Goal: Browse casually: Explore the website without a specific task or goal

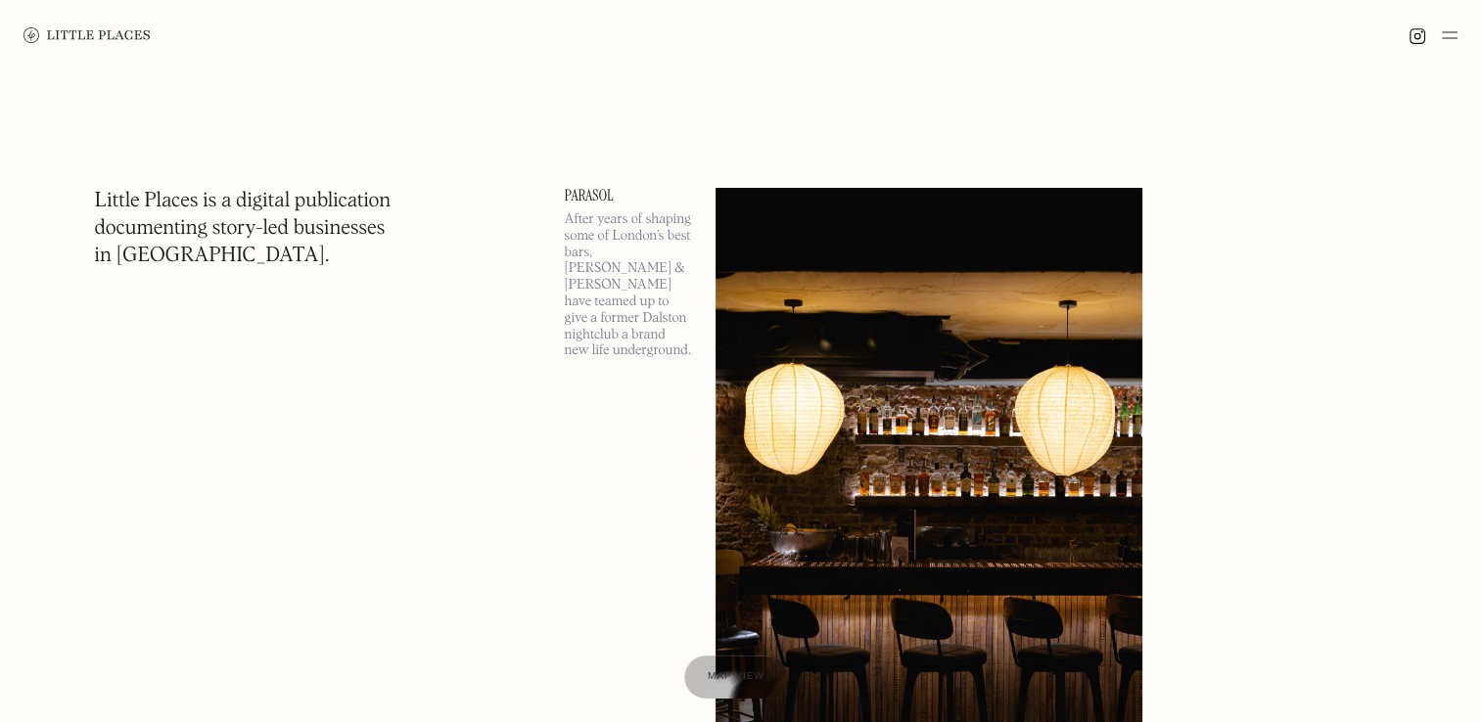
click at [1451, 37] on img at bounding box center [1450, 34] width 16 height 23
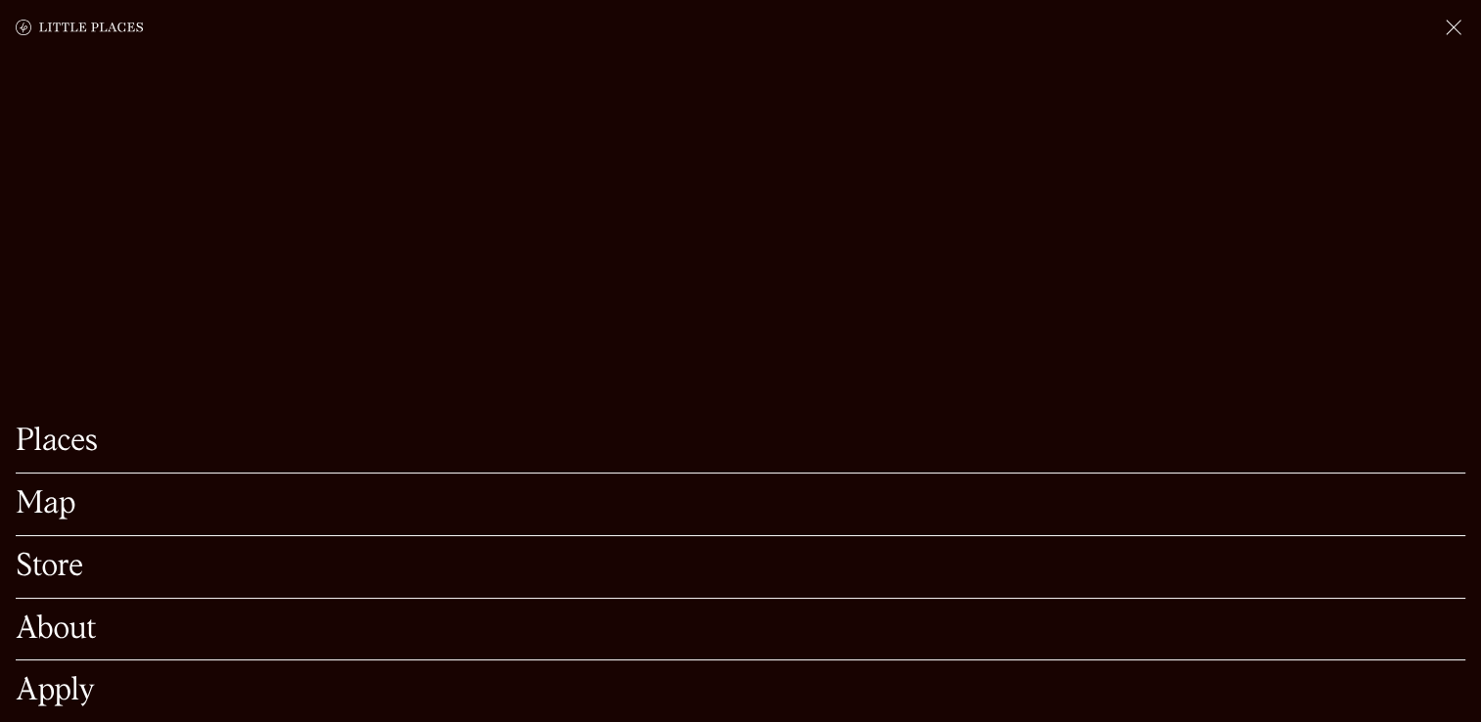
scroll to position [227, 0]
click at [72, 676] on link "Apply" at bounding box center [741, 691] width 1450 height 30
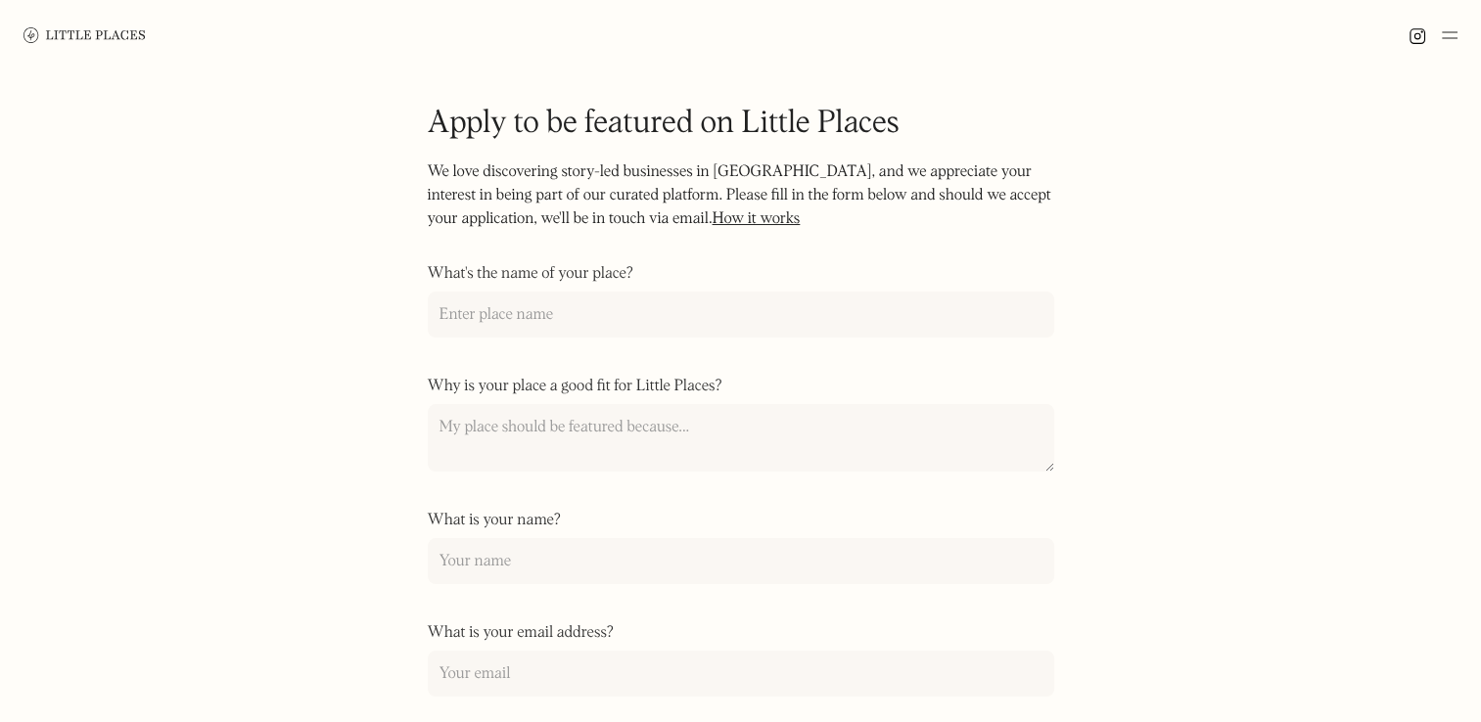
click at [1454, 34] on img at bounding box center [1450, 34] width 16 height 23
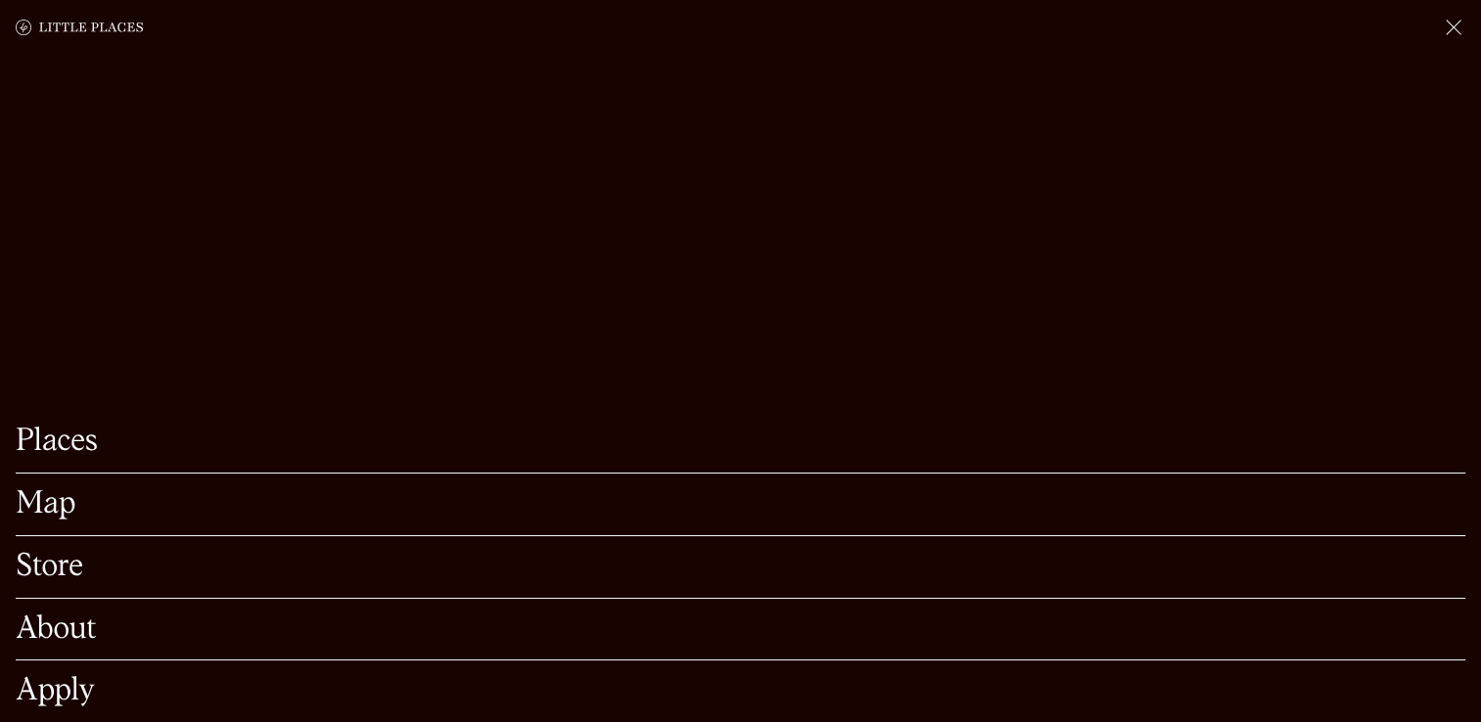
click at [43, 615] on link "About" at bounding box center [741, 630] width 1450 height 30
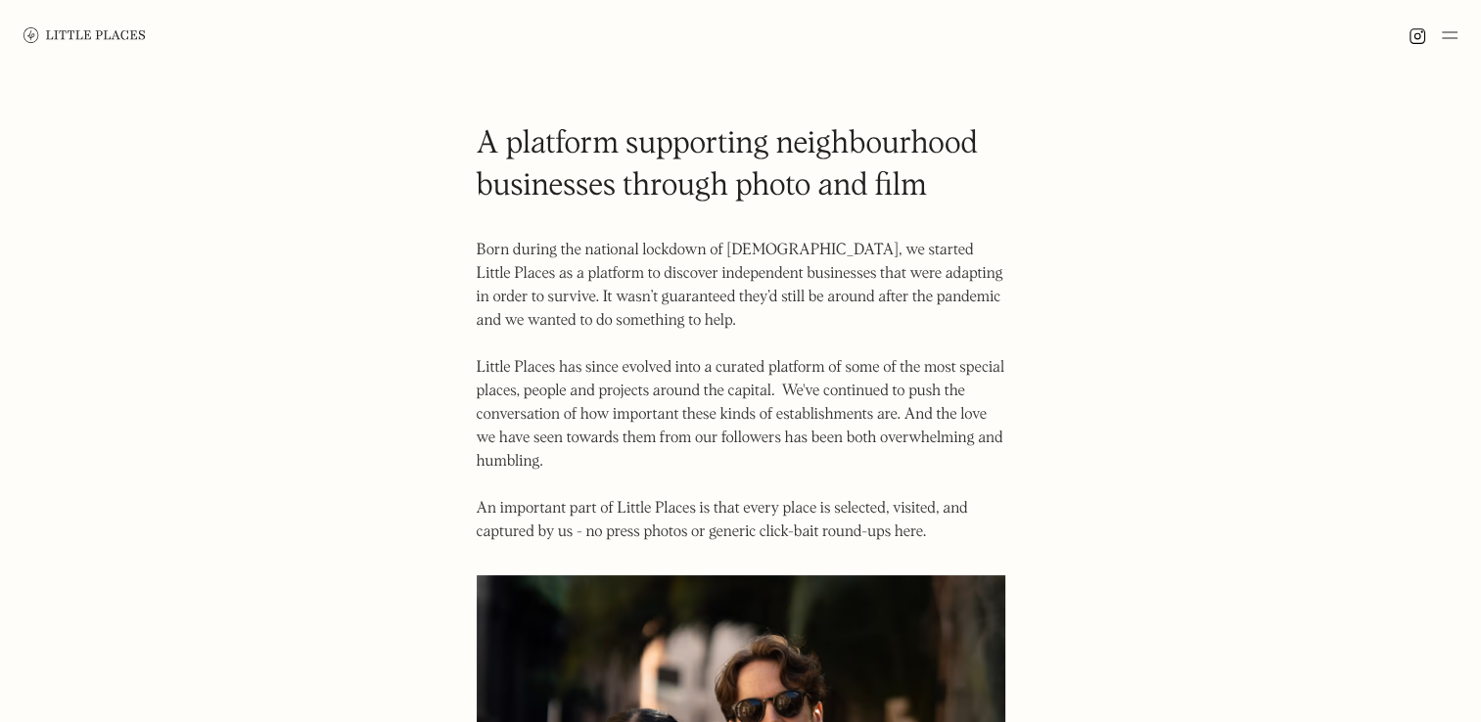
click at [1446, 39] on img at bounding box center [1450, 34] width 16 height 23
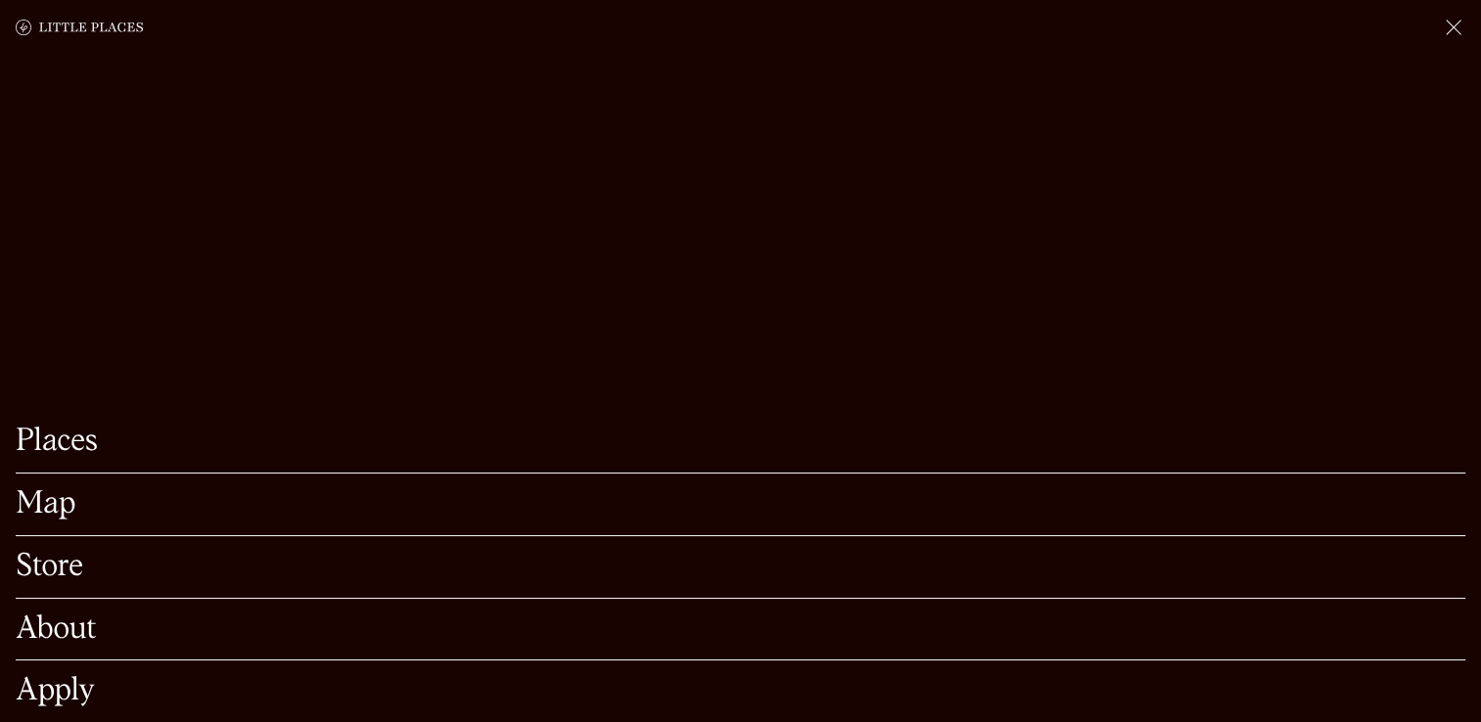
click at [70, 427] on link "Places" at bounding box center [741, 442] width 1450 height 30
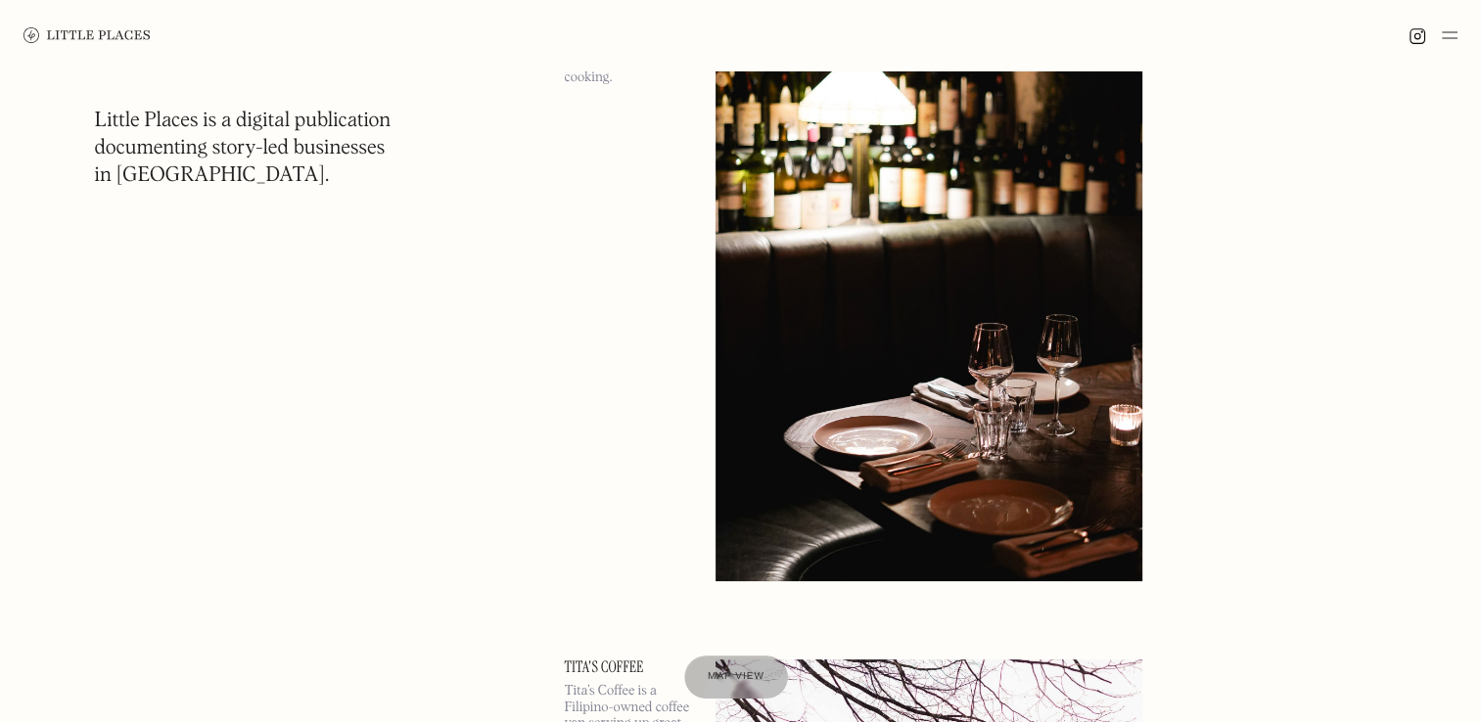
scroll to position [22516, 0]
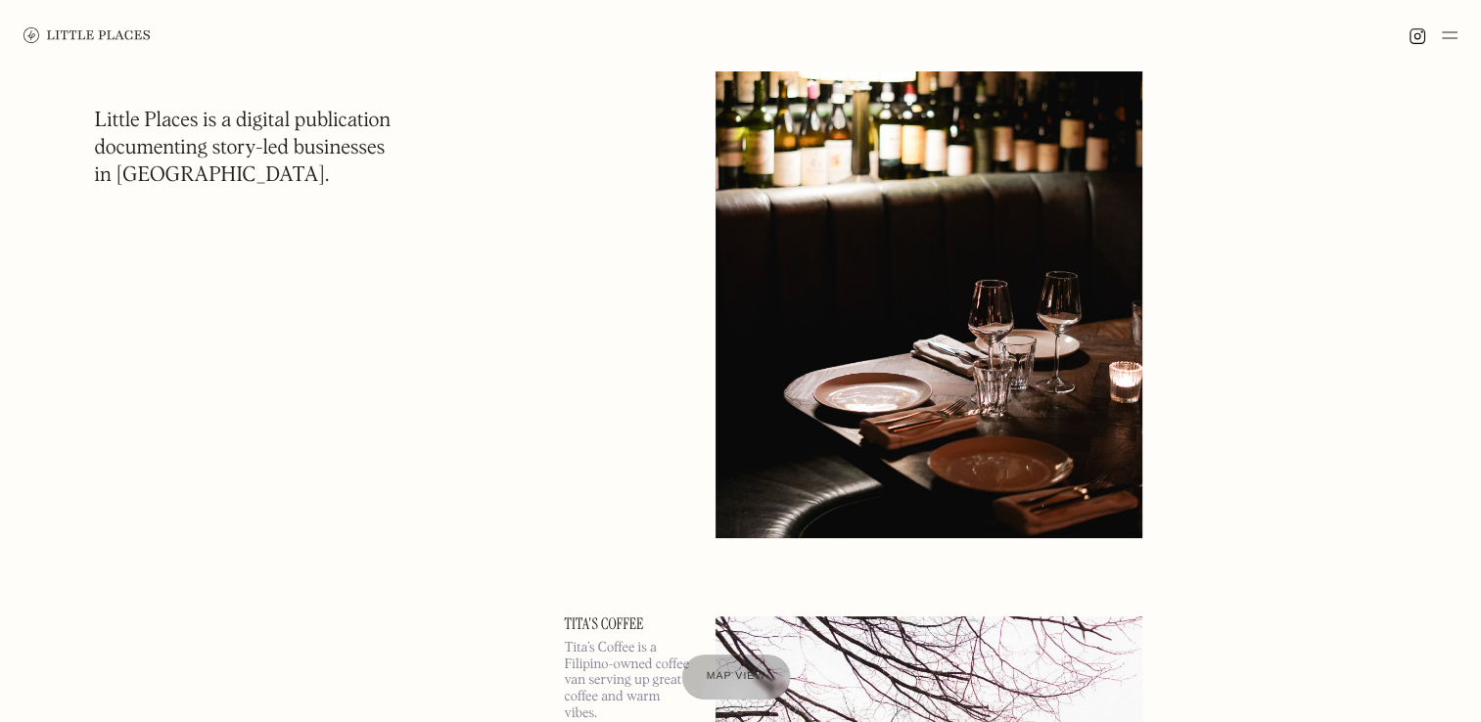
click at [737, 694] on div at bounding box center [735, 677] width 109 height 45
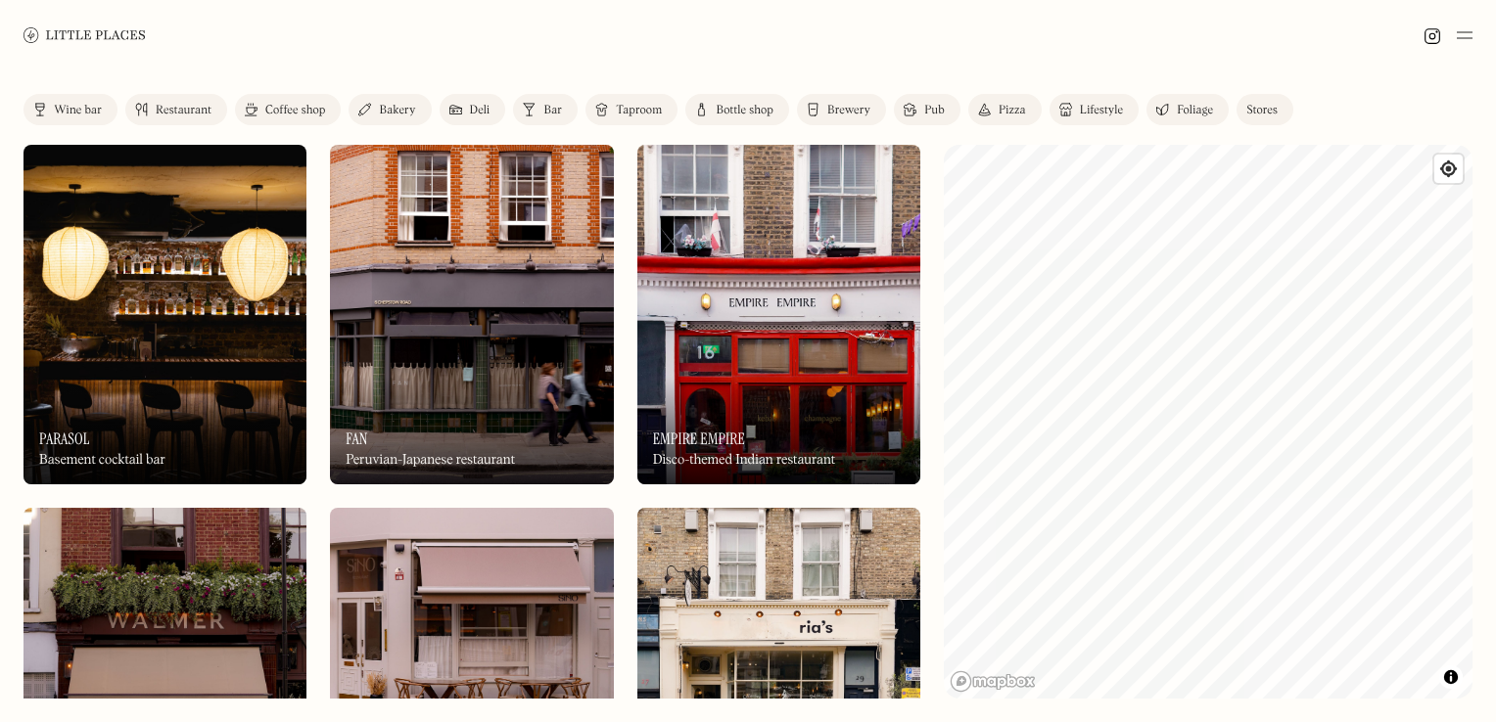
click at [182, 350] on img at bounding box center [164, 315] width 283 height 340
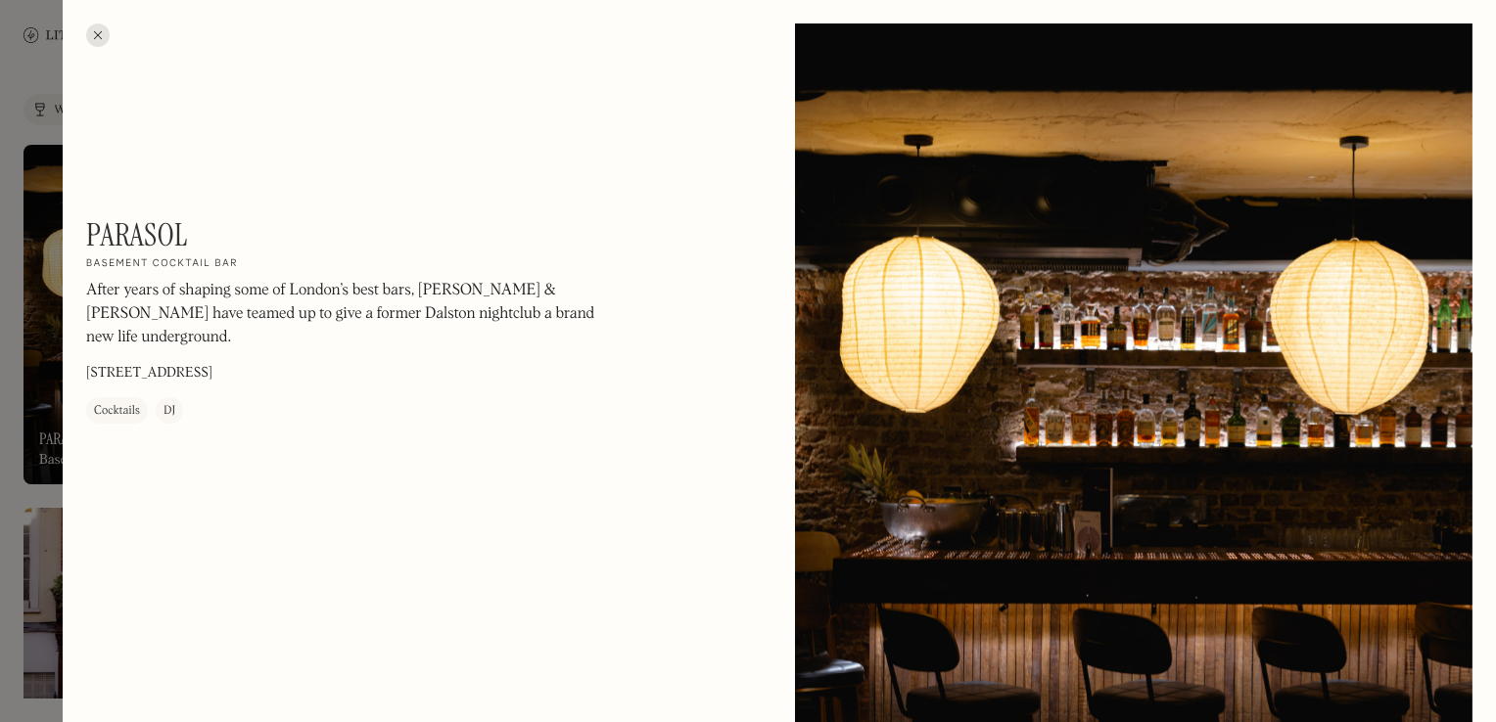
click at [94, 37] on div at bounding box center [97, 34] width 23 height 23
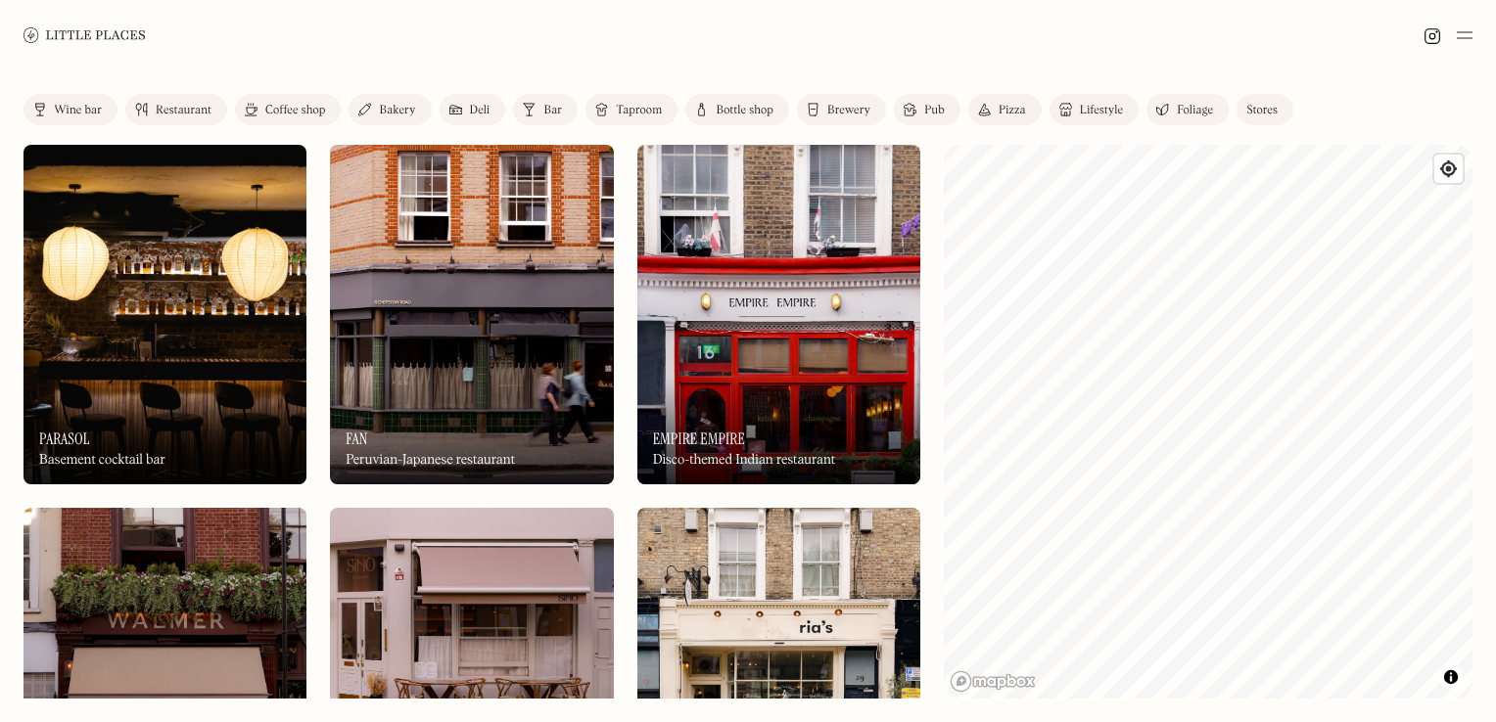
click at [1413, 721] on div "Exit WhatFont" at bounding box center [748, 732] width 1496 height 20
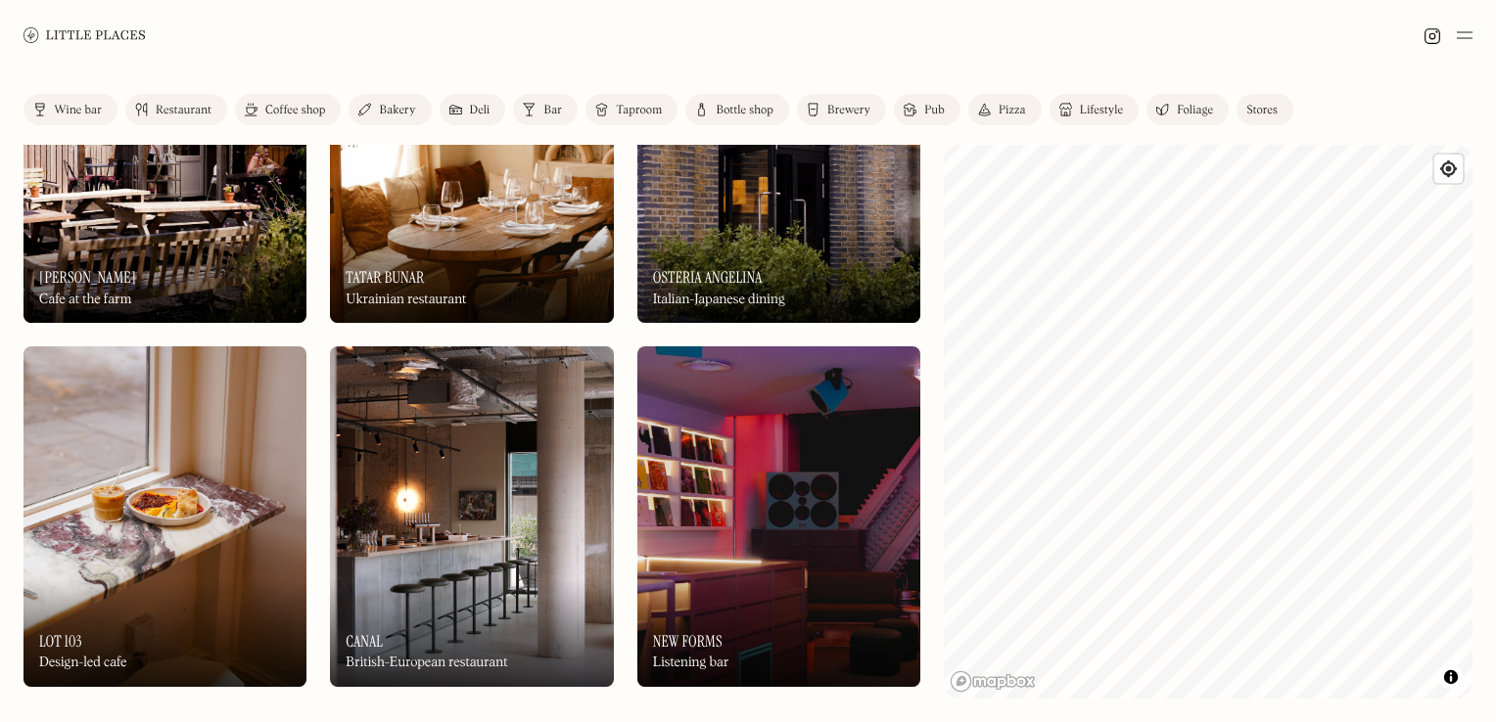
scroll to position [2365, 0]
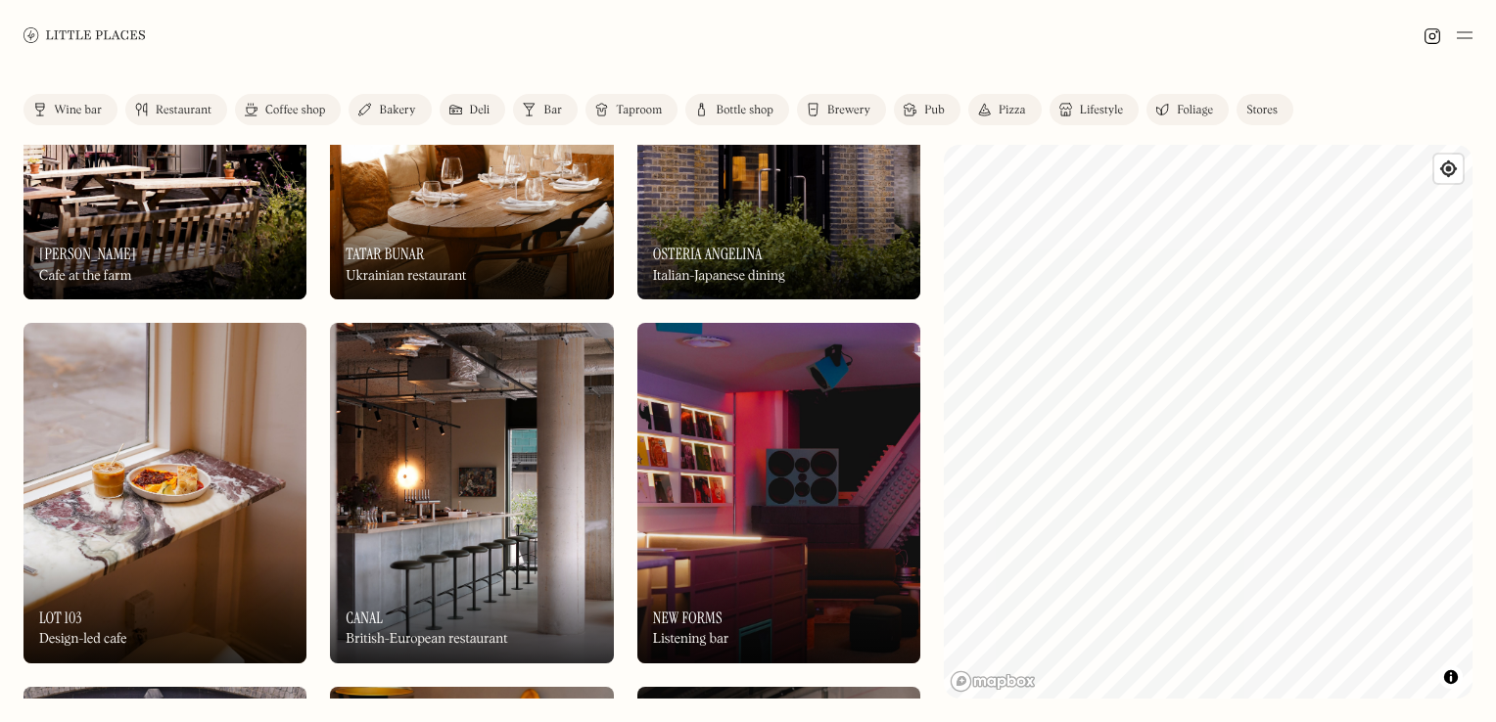
click at [35, 37] on img at bounding box center [84, 34] width 122 height 15
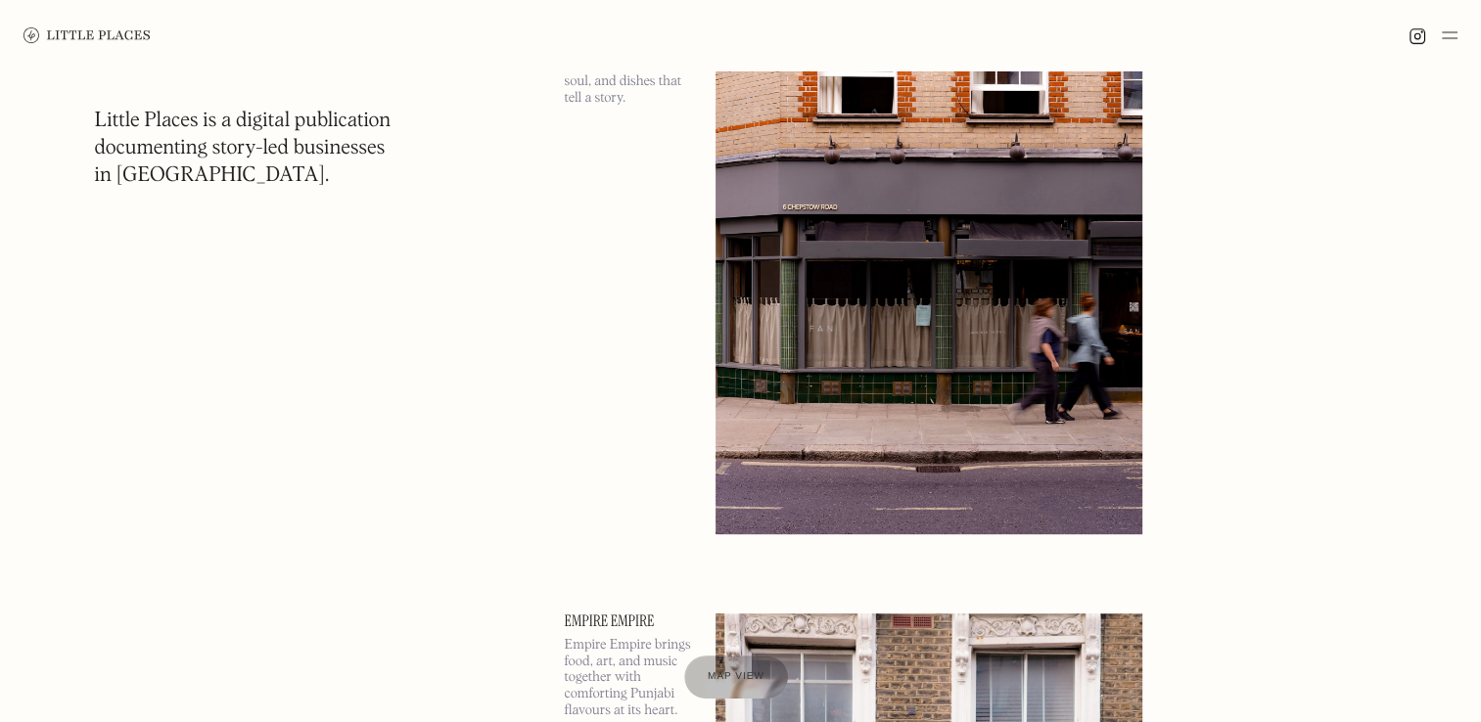
scroll to position [962, 0]
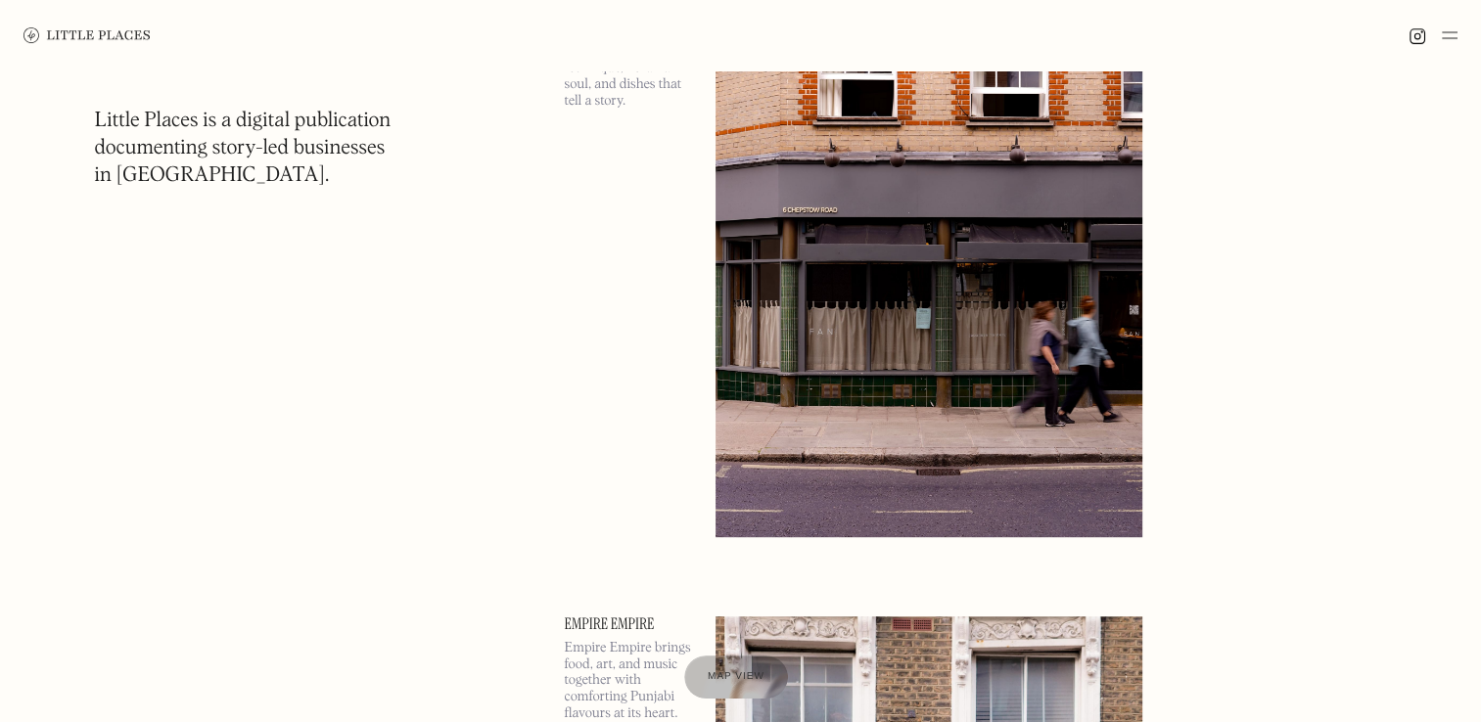
click at [1452, 41] on img at bounding box center [1450, 34] width 16 height 23
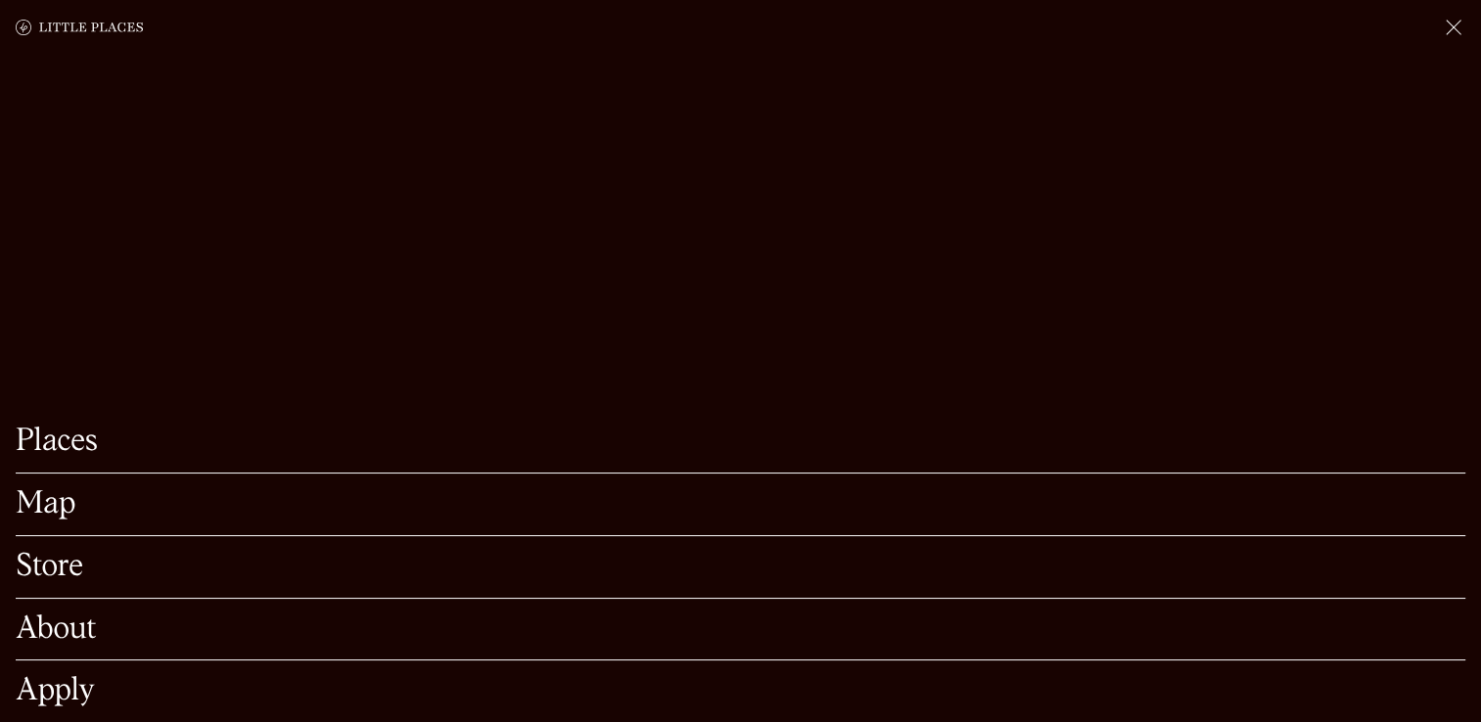
click at [81, 615] on link "About" at bounding box center [741, 630] width 1450 height 30
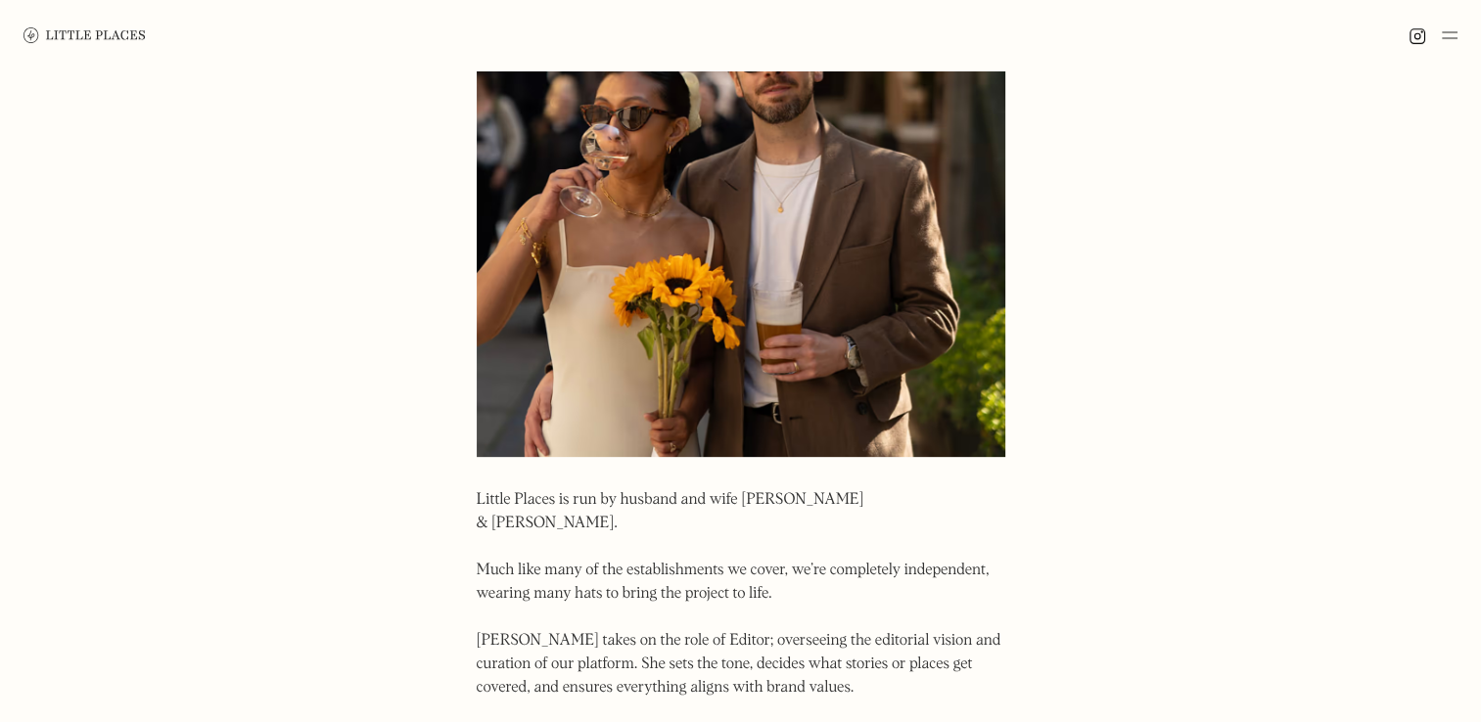
scroll to position [1446, 0]
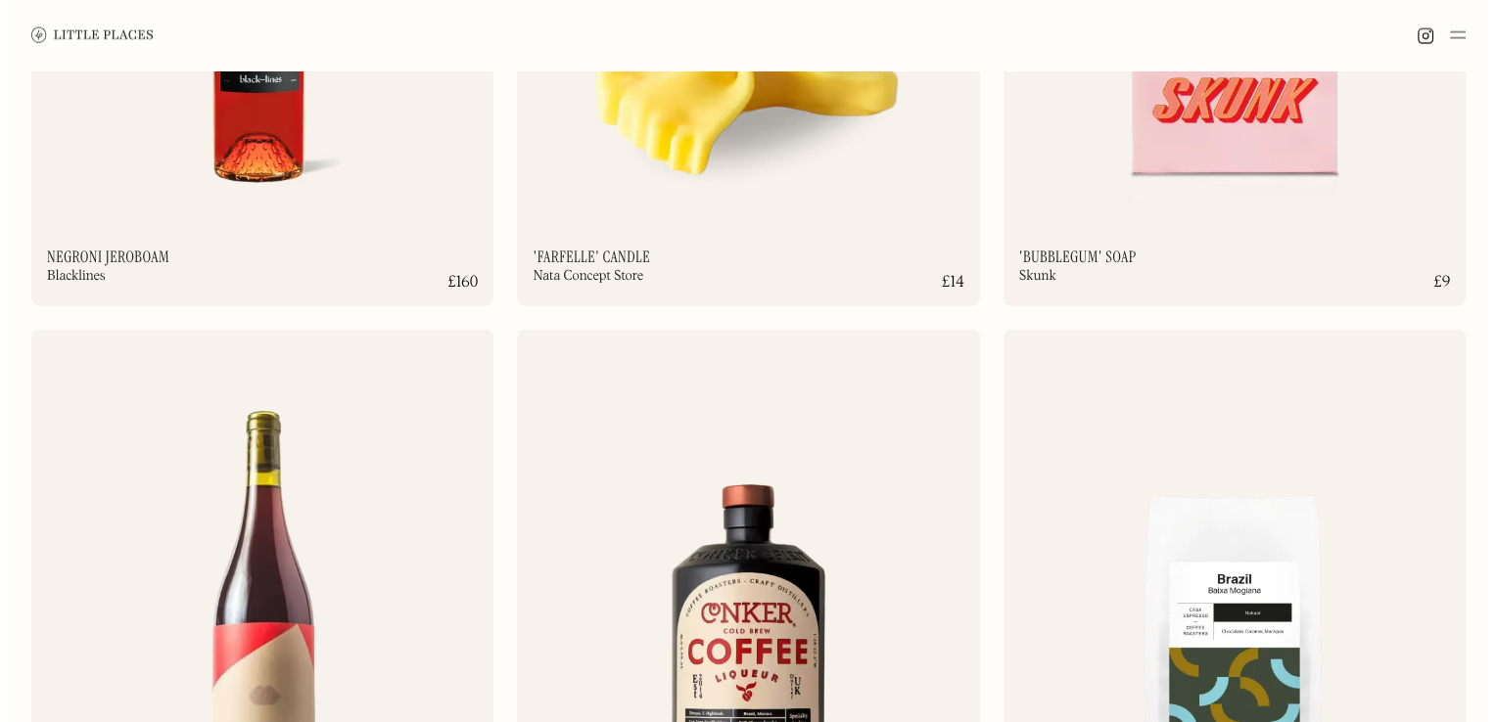
scroll to position [11995, 0]
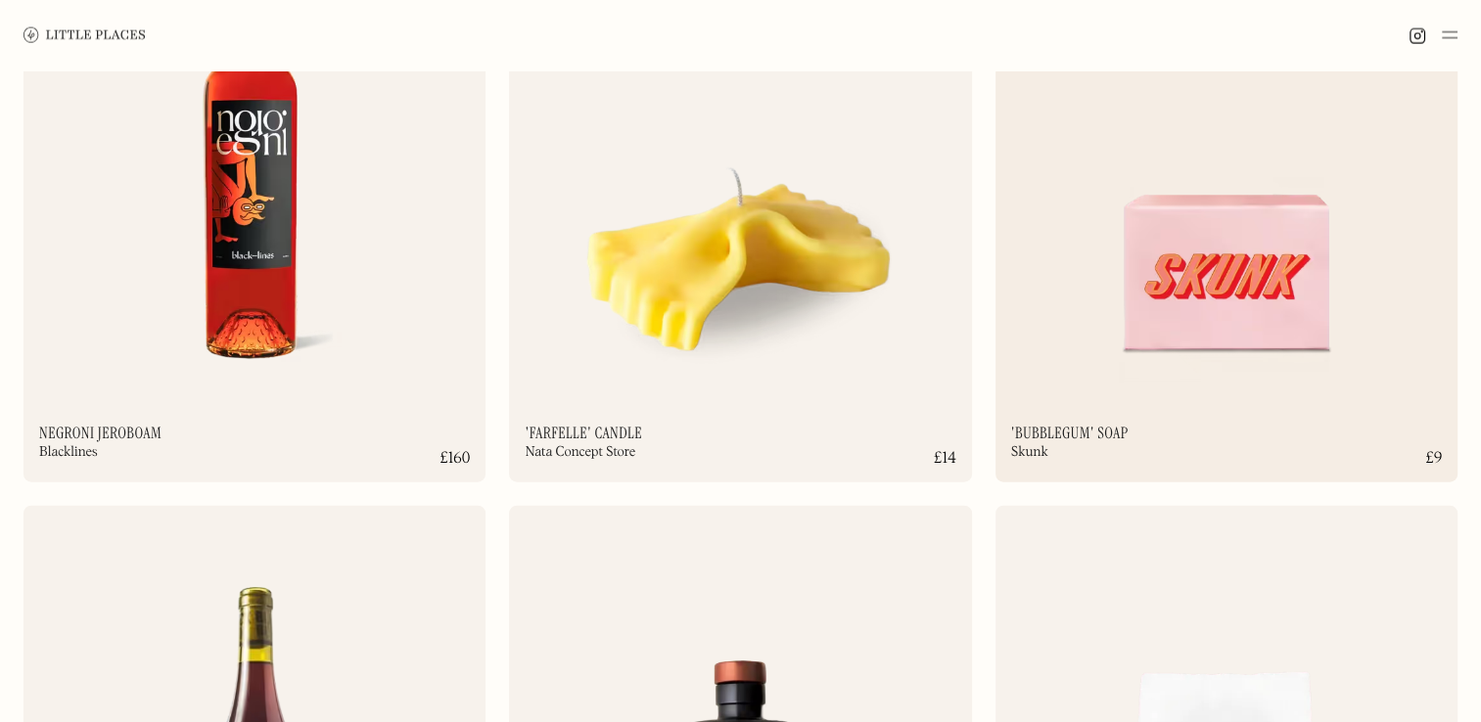
click at [1080, 321] on img at bounding box center [1226, 140] width 462 height 501
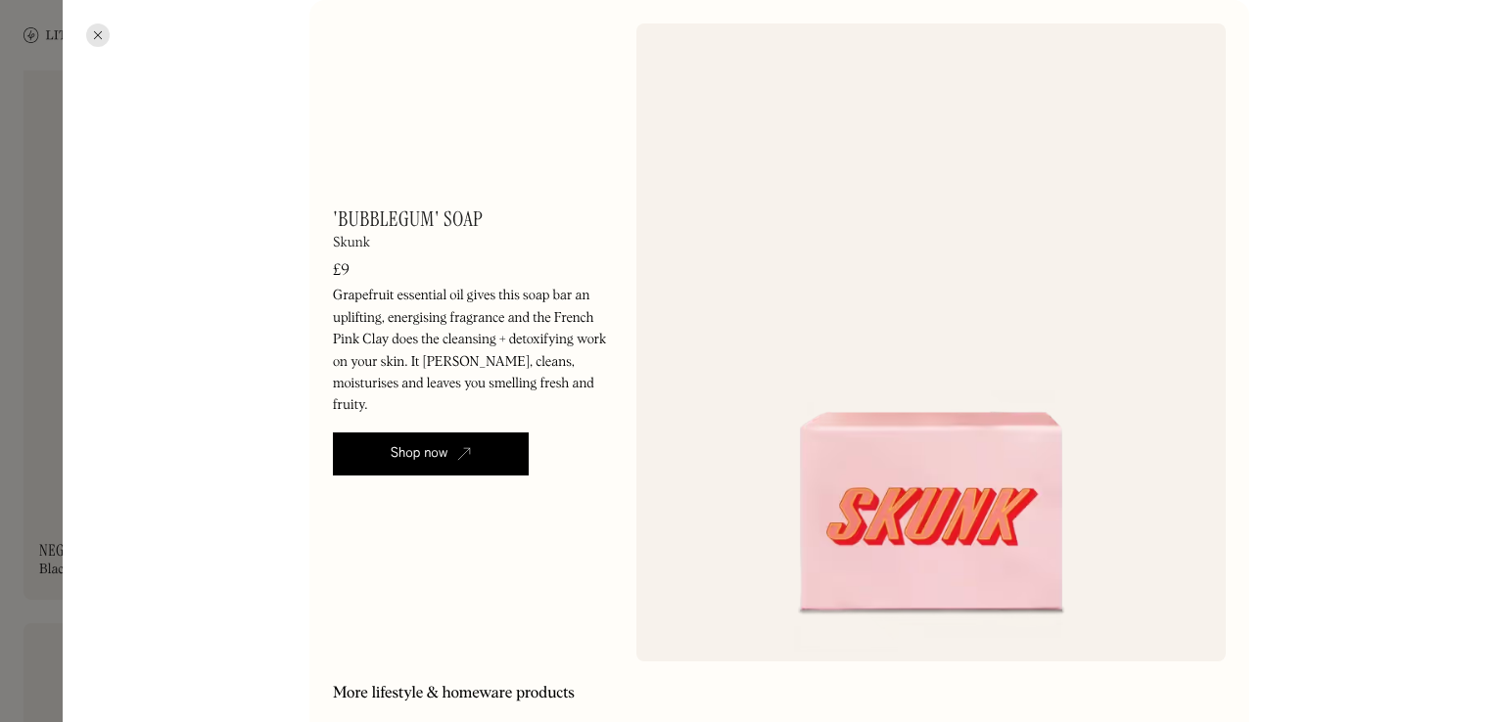
click at [92, 33] on div at bounding box center [97, 34] width 23 height 23
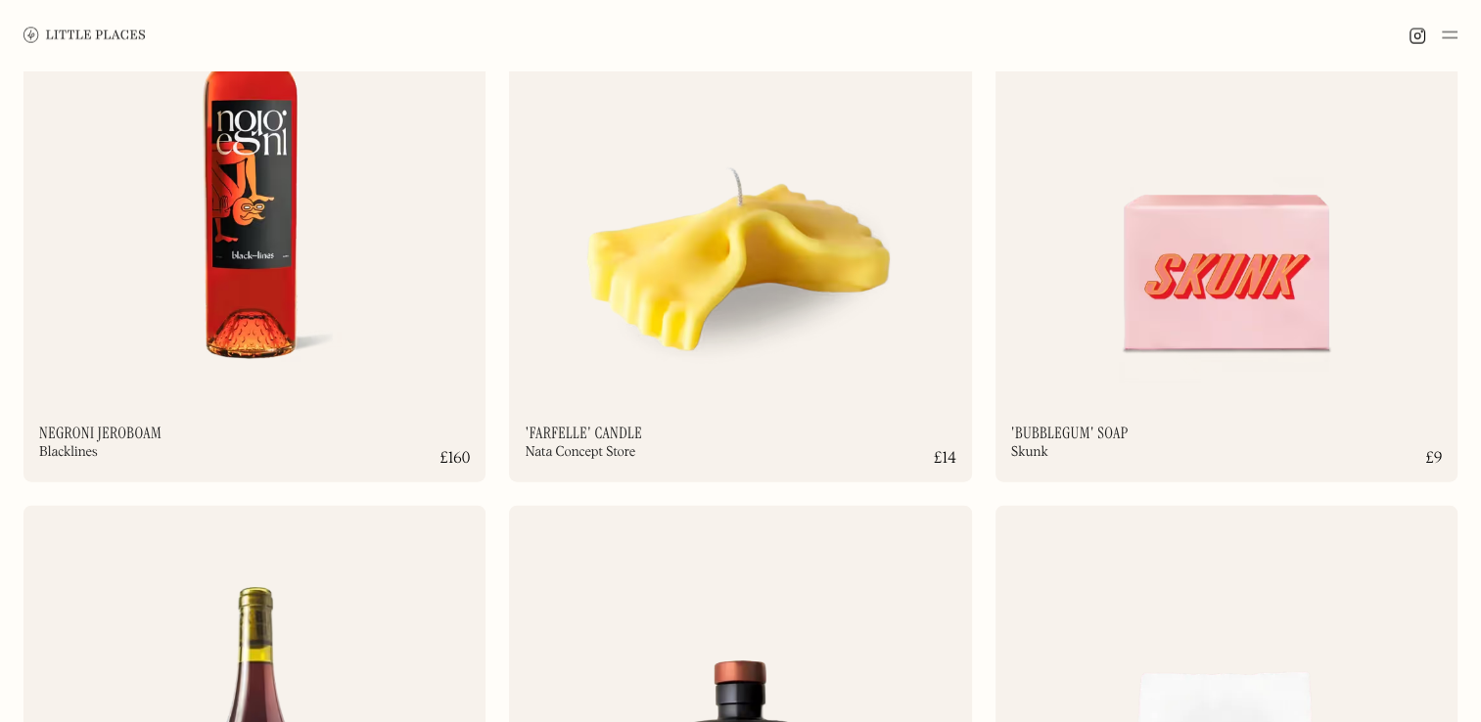
click at [98, 42] on img at bounding box center [84, 34] width 122 height 15
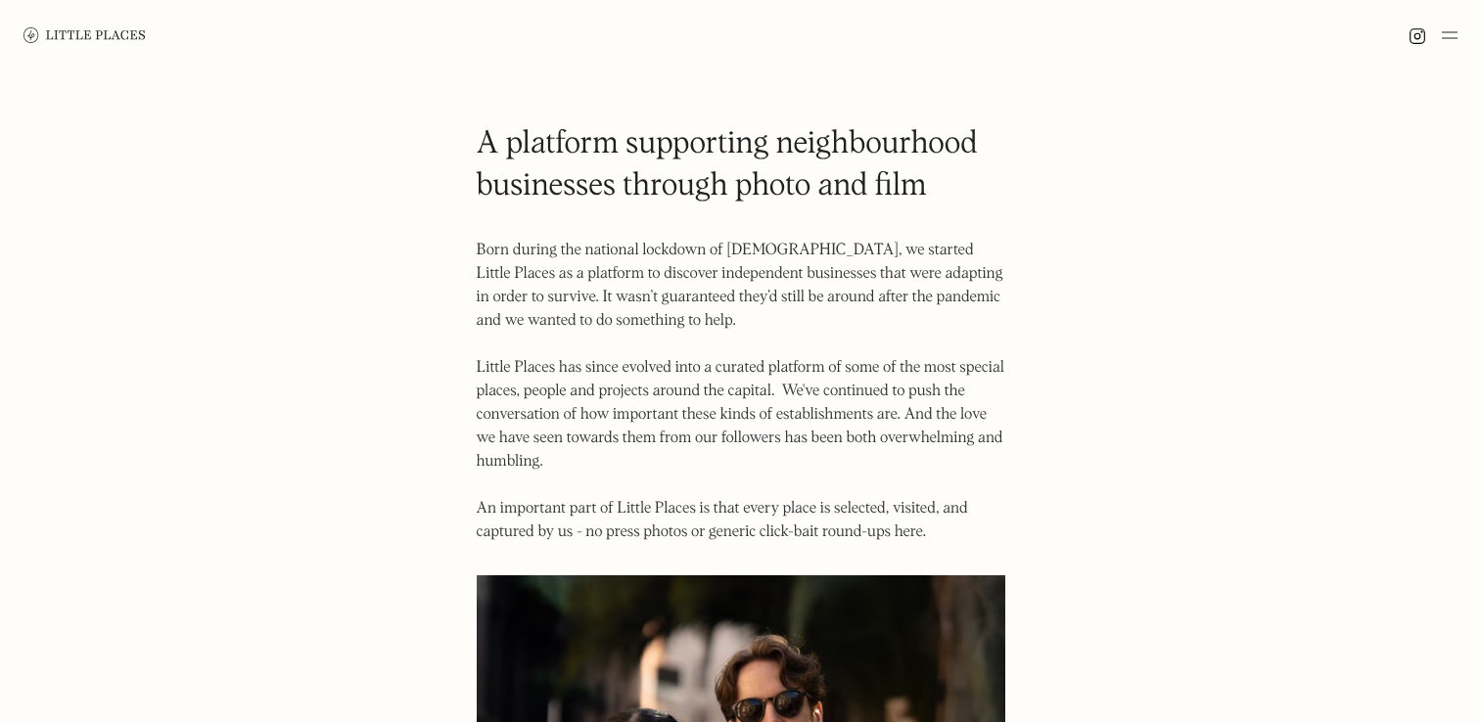
scroll to position [1446, 0]
